Goal: Task Accomplishment & Management: Manage account settings

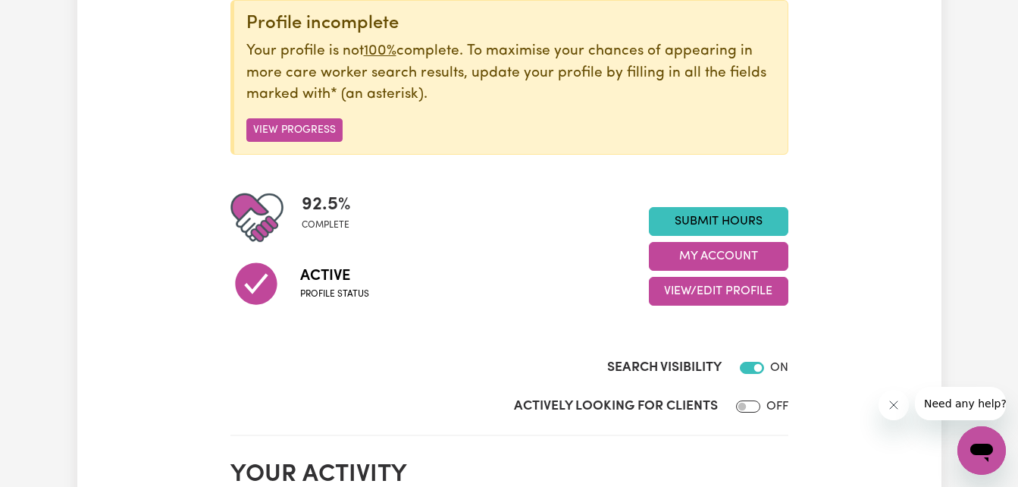
scroll to position [199, 0]
click at [724, 233] on link "Submit Hours" at bounding box center [718, 220] width 139 height 29
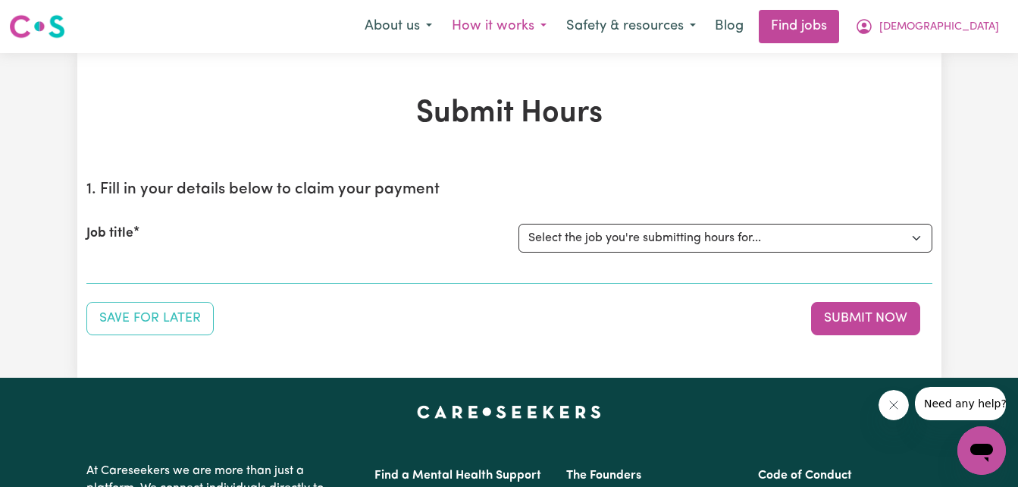
click at [556, 30] on button "How it works" at bounding box center [499, 27] width 114 height 32
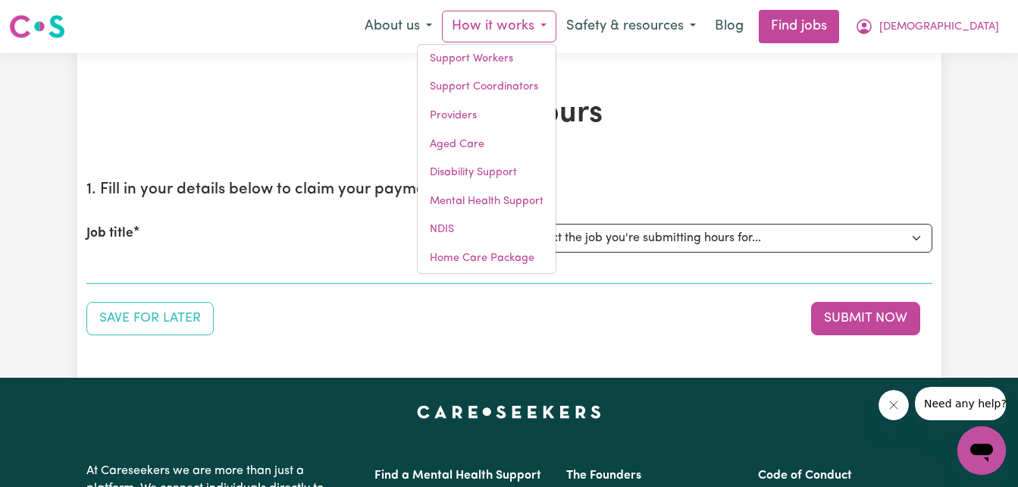
click at [656, 102] on h1 "Submit Hours" at bounding box center [509, 114] width 846 height 36
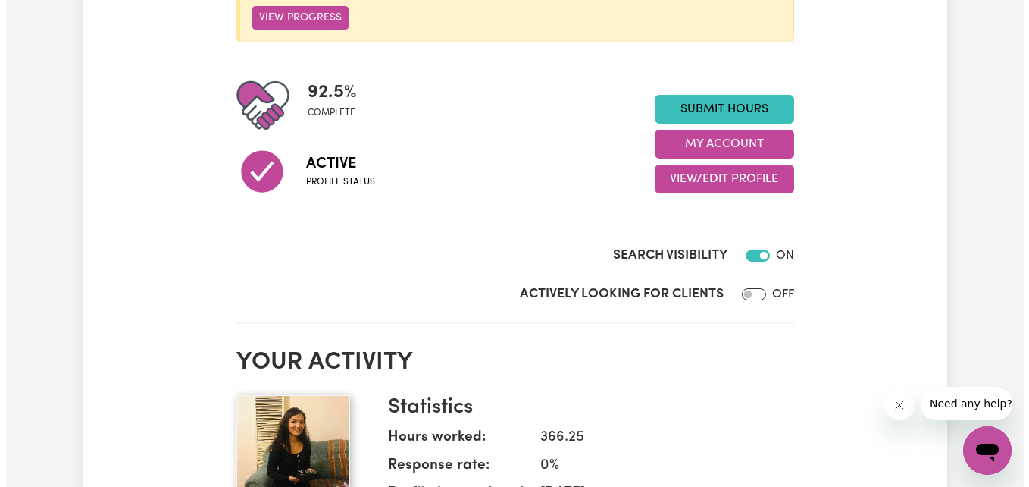
scroll to position [318, 0]
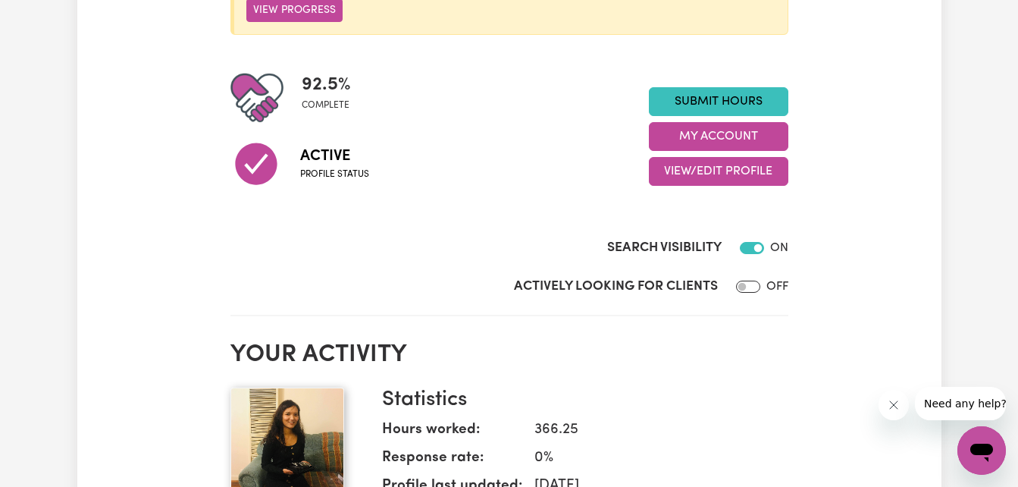
click at [606, 391] on h3 "Statistics" at bounding box center [579, 400] width 394 height 26
click at [675, 135] on button "My Account" at bounding box center [718, 136] width 139 height 29
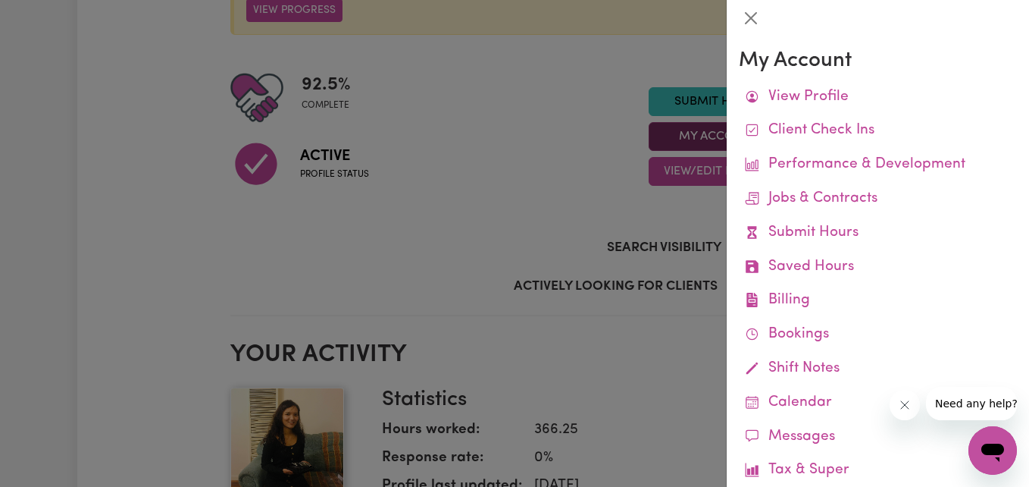
click at [675, 135] on div at bounding box center [514, 243] width 1029 height 487
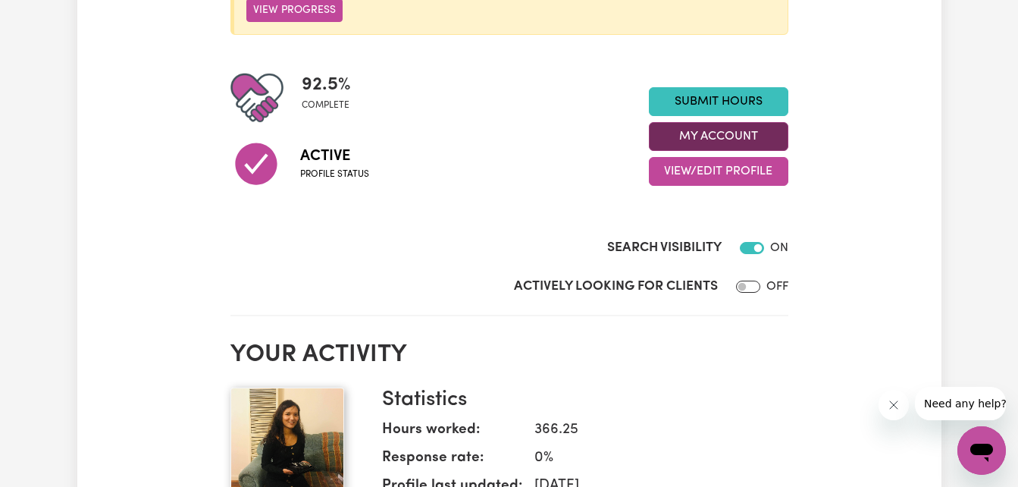
click at [675, 135] on button "My Account" at bounding box center [718, 136] width 139 height 29
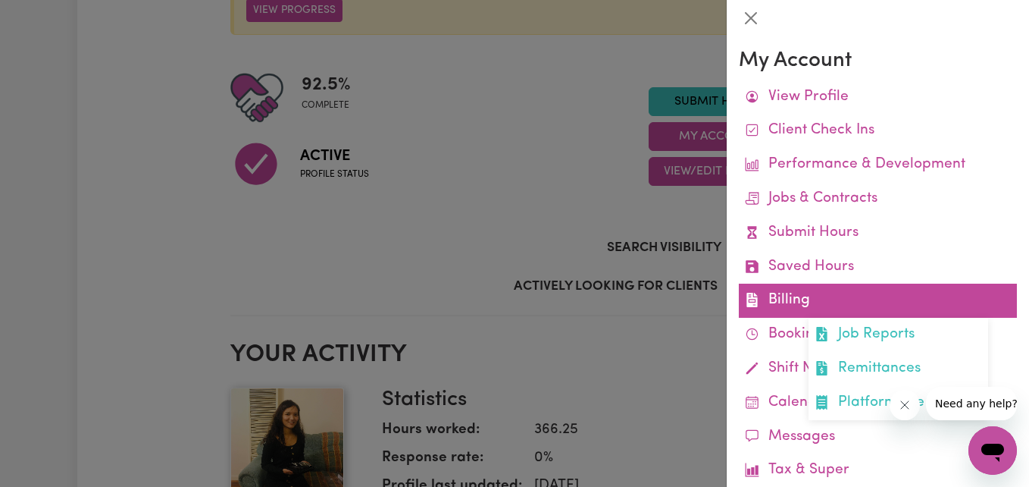
click at [792, 294] on link "Billing Job Reports Remittances Platform Fee Invoices" at bounding box center [878, 300] width 278 height 34
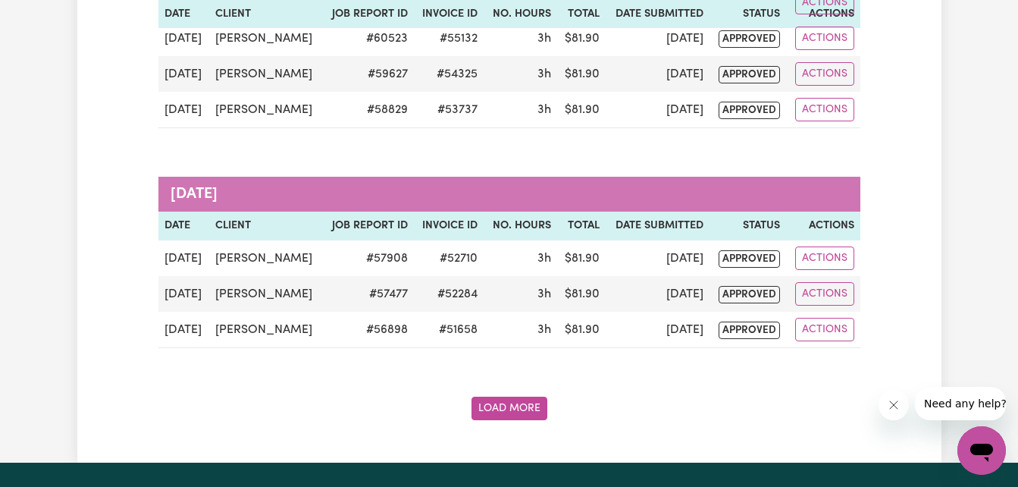
scroll to position [2770, 0]
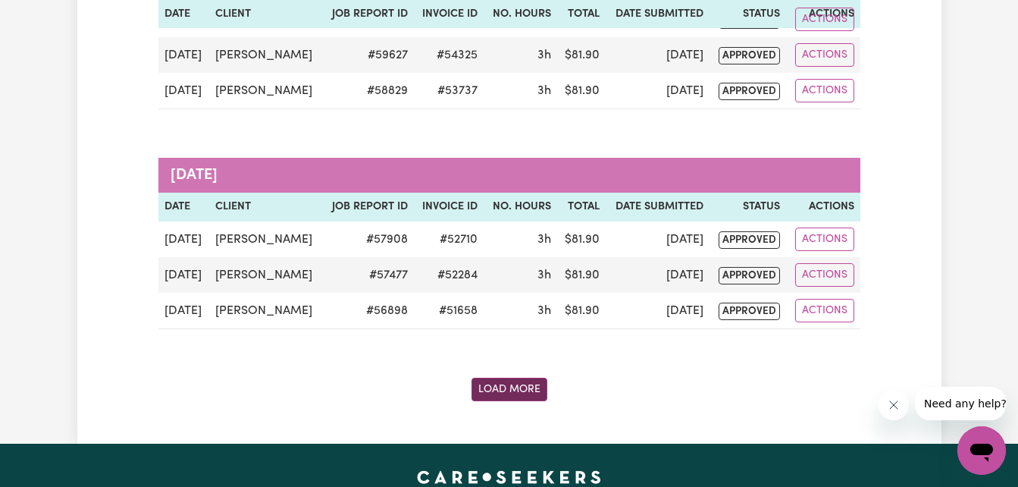
click at [523, 381] on button "Load More" at bounding box center [509, 388] width 76 height 23
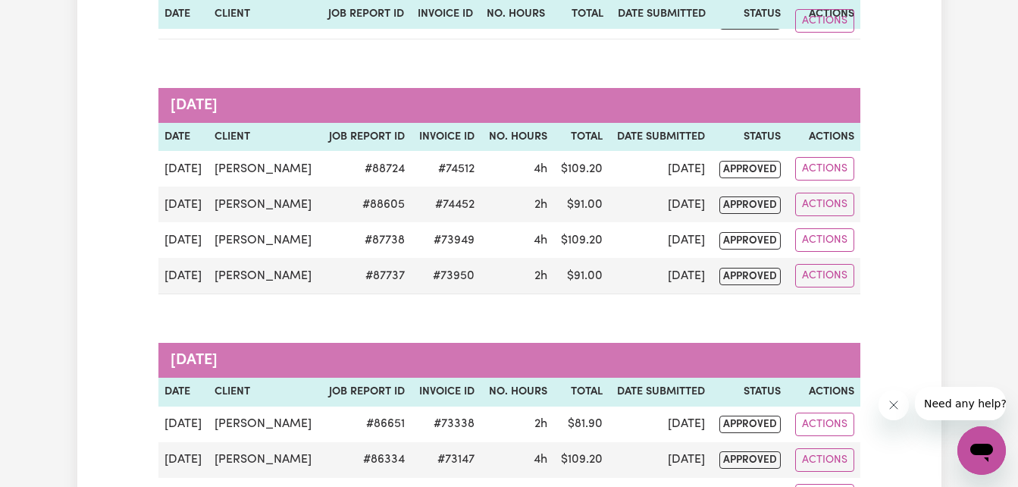
scroll to position [0, 0]
